Goal: Book appointment/travel/reservation

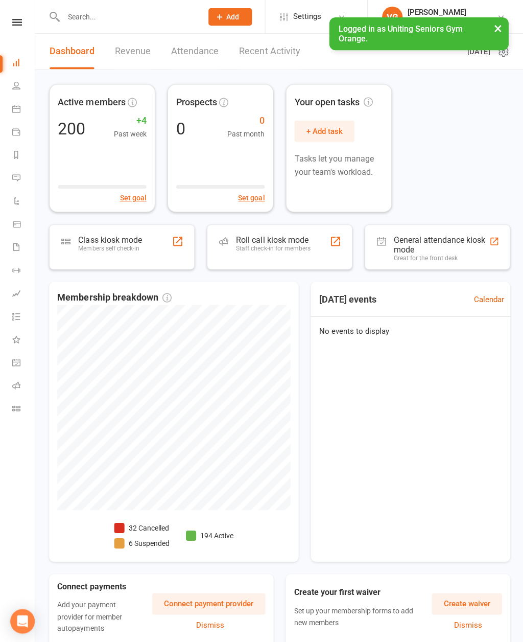
click at [13, 104] on link "Calendar" at bounding box center [23, 109] width 23 height 23
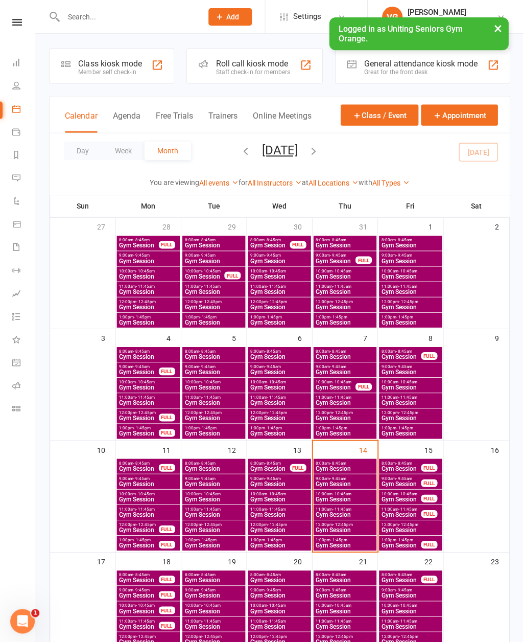
click at [398, 464] on span "Gym Session" at bounding box center [400, 467] width 40 height 6
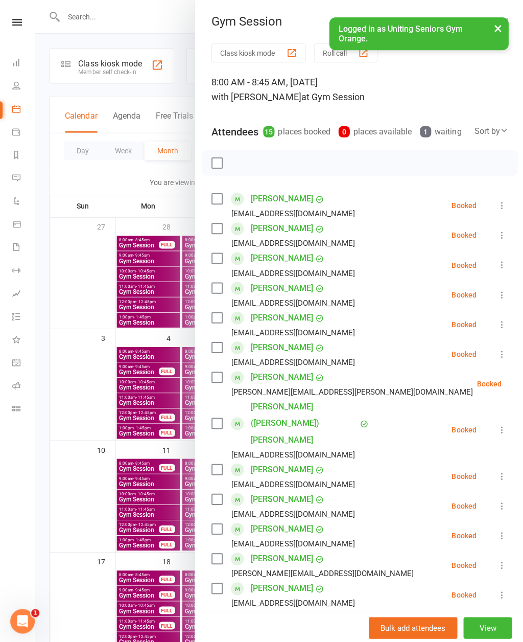
scroll to position [-1, 0]
click at [76, 444] on div at bounding box center [279, 321] width 489 height 642
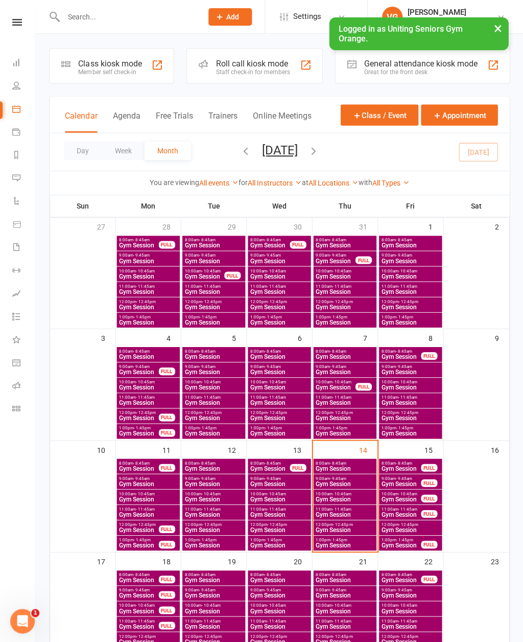
click at [317, 477] on span "9:00am - 9:45am" at bounding box center [344, 477] width 59 height 5
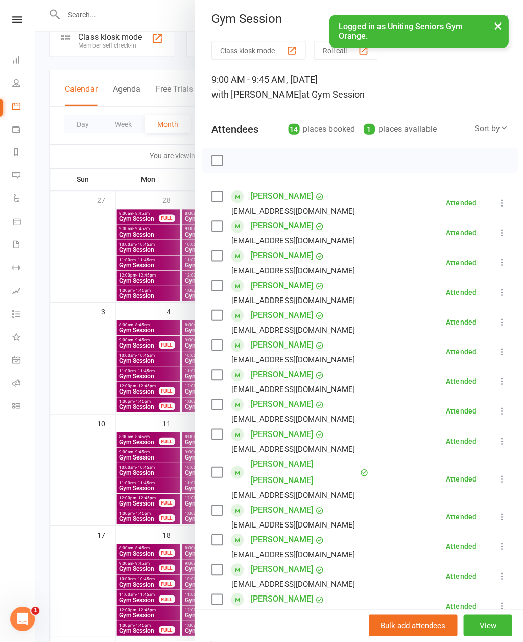
click at [82, 474] on div at bounding box center [279, 321] width 489 height 642
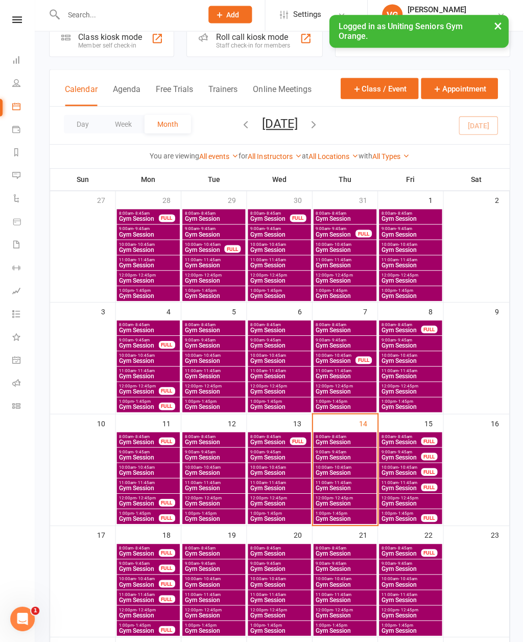
scroll to position [25, 0]
click at [394, 456] on span "Gym Session" at bounding box center [400, 458] width 40 height 6
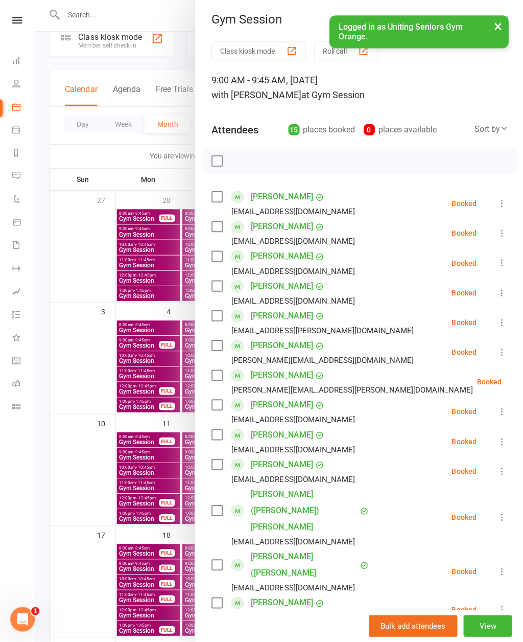
scroll to position [0, 0]
click at [81, 466] on div at bounding box center [279, 321] width 489 height 642
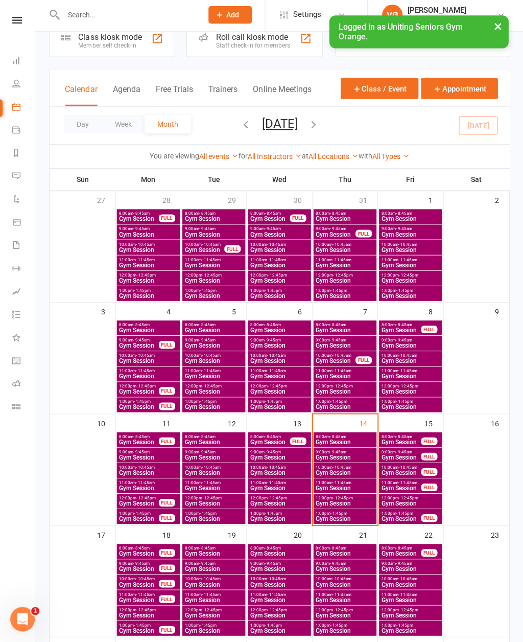
click at [383, 460] on div "9:00am - 9:45am Gym Session FULL" at bounding box center [409, 455] width 63 height 15
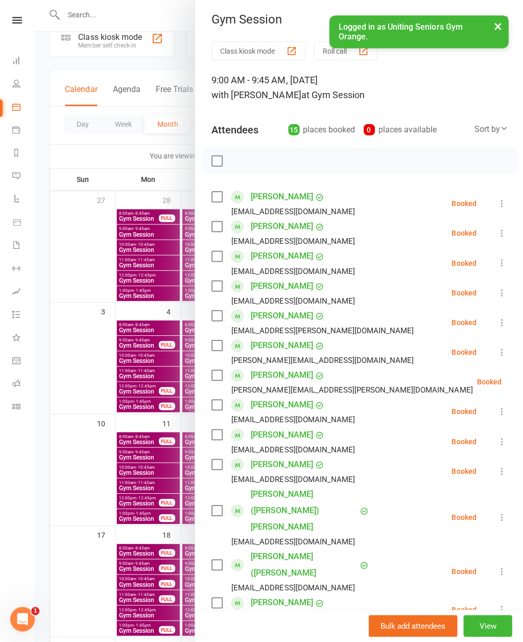
click at [75, 450] on div at bounding box center [279, 321] width 489 height 642
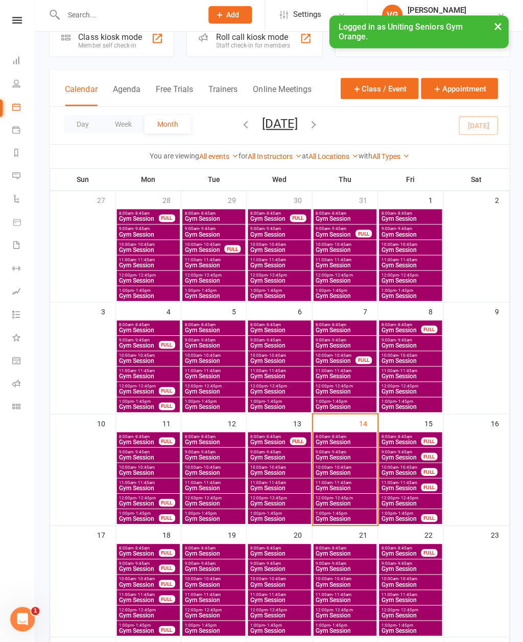
click at [390, 470] on span "Gym Session" at bounding box center [400, 473] width 40 height 6
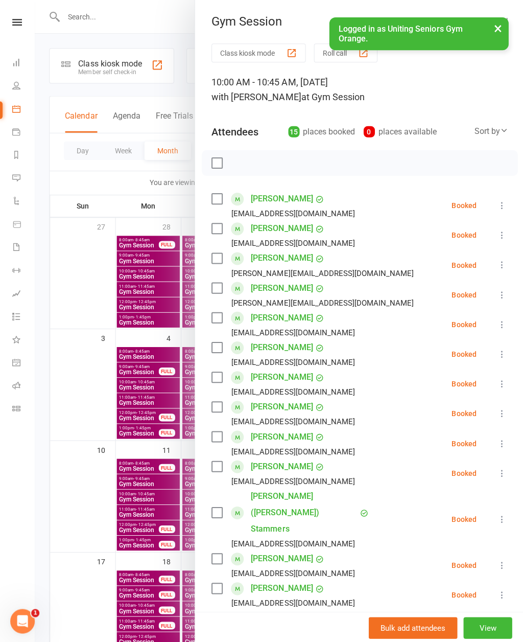
click at [73, 509] on div at bounding box center [279, 321] width 489 height 642
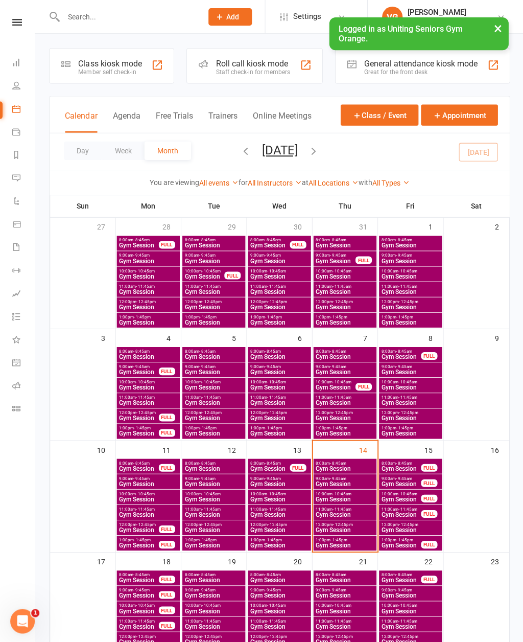
click at [402, 511] on span "Gym Session" at bounding box center [400, 513] width 40 height 6
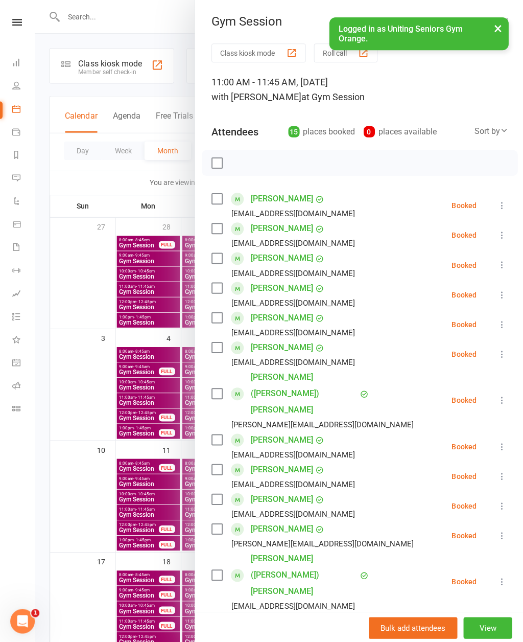
click at [81, 430] on div at bounding box center [279, 321] width 489 height 642
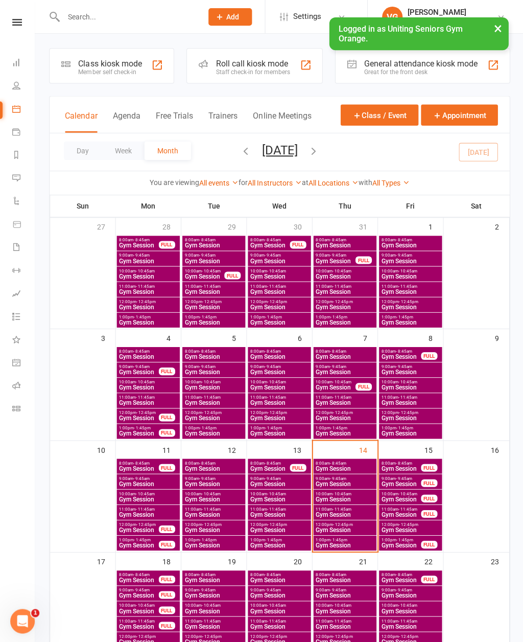
click at [381, 518] on div "11:00am - 11:45am Gym Session FULL" at bounding box center [409, 511] width 63 height 15
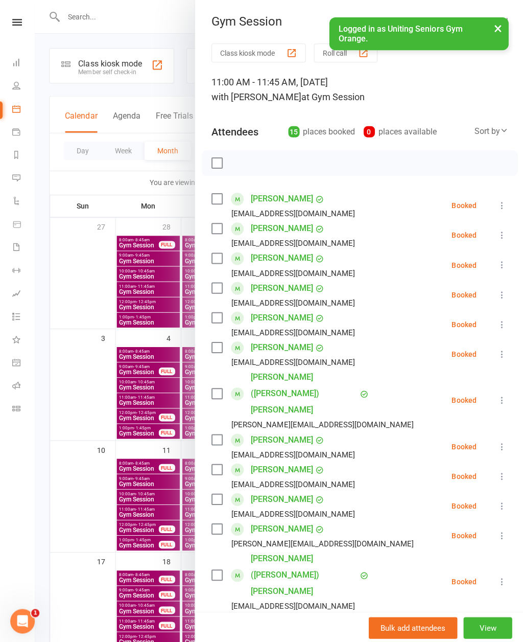
click at [73, 408] on div at bounding box center [279, 321] width 489 height 642
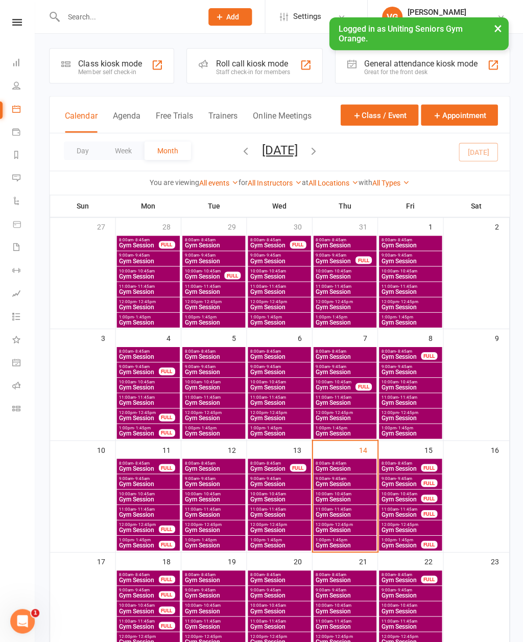
click at [386, 526] on span "Gym Session" at bounding box center [409, 529] width 59 height 6
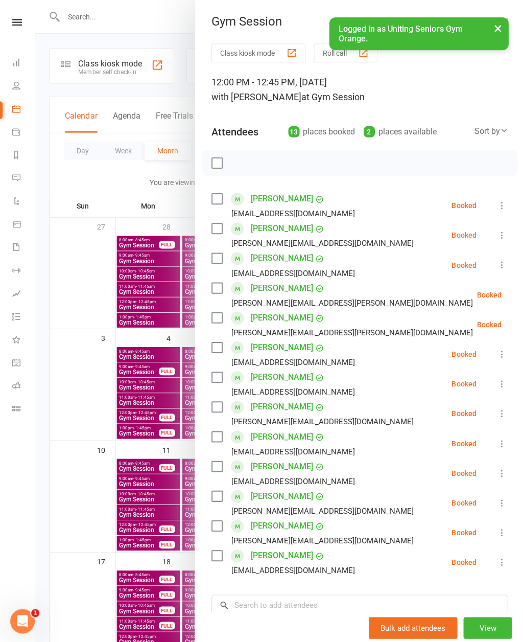
click at [66, 441] on div at bounding box center [279, 321] width 489 height 642
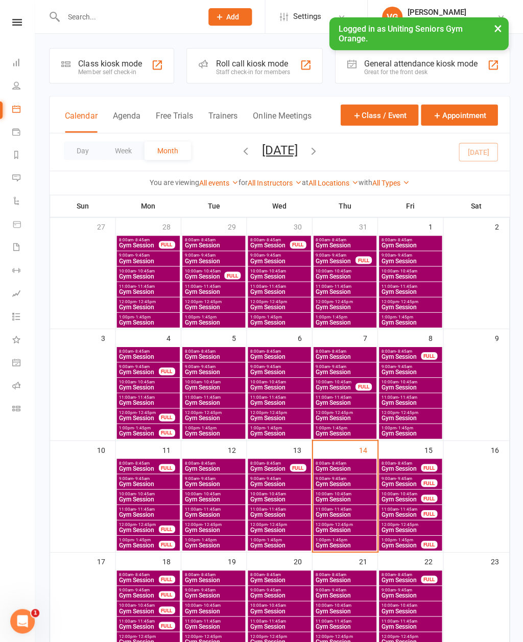
click at [404, 545] on span "Gym Session" at bounding box center [400, 544] width 40 height 6
